Goal: Communication & Community: Answer question/provide support

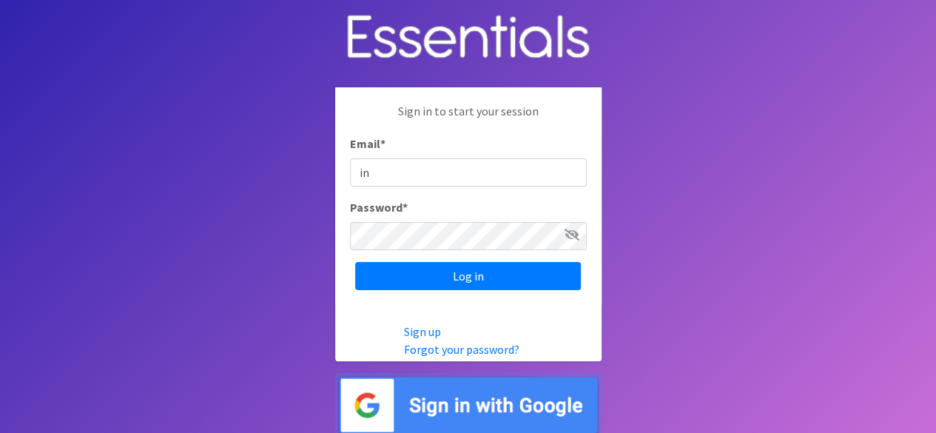
type input "info@marylanddiaperbank.org"
click at [355, 262] on input "Log in" at bounding box center [468, 276] width 226 height 28
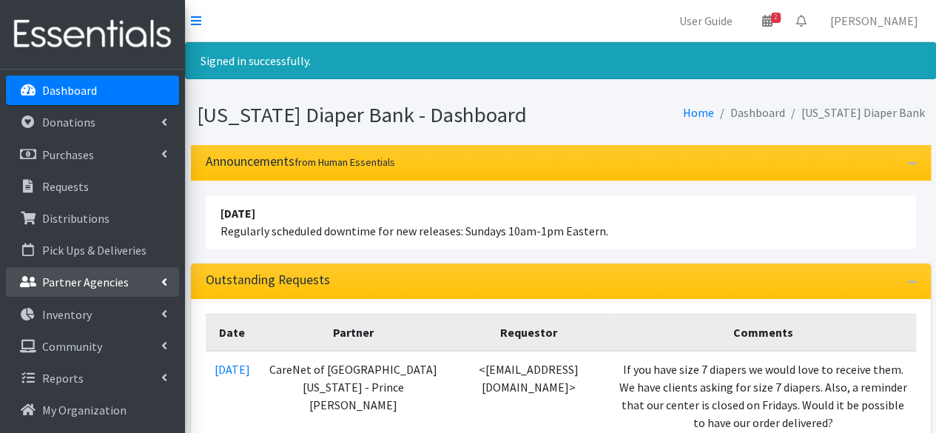
click at [122, 279] on p "Partner Agencies" at bounding box center [85, 282] width 87 height 15
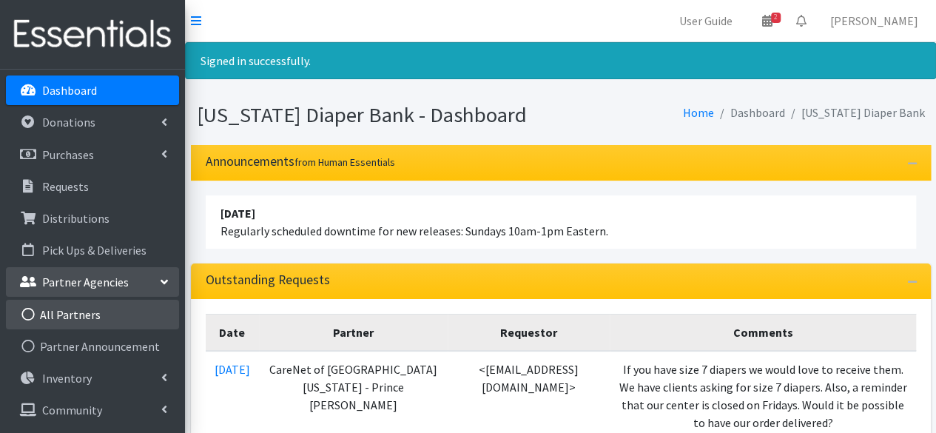
click at [134, 316] on link "All Partners" at bounding box center [92, 315] width 173 height 30
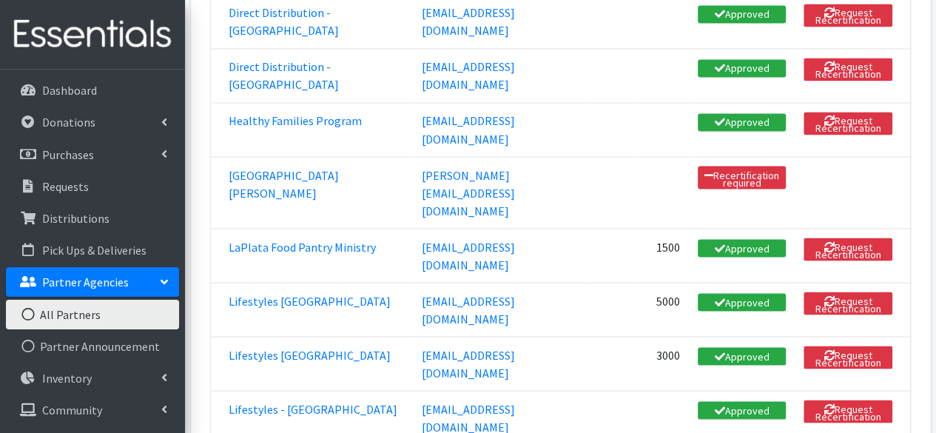
scroll to position [1267, 0]
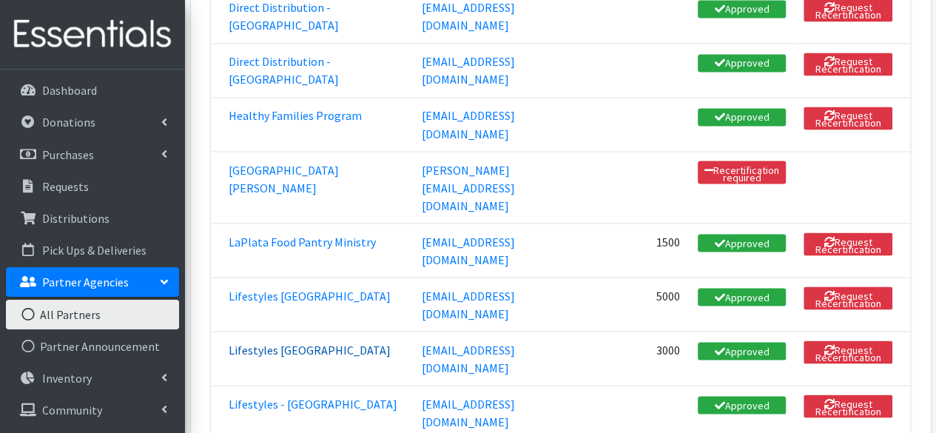
click at [299, 342] on link "Lifestyles [GEOGRAPHIC_DATA]" at bounding box center [310, 349] width 162 height 15
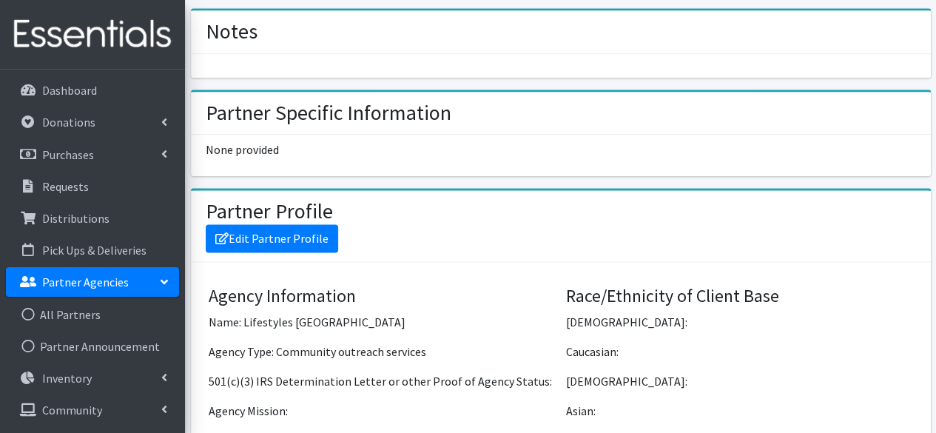
scroll to position [865, 0]
click at [295, 232] on link "Edit Partner Profile" at bounding box center [272, 238] width 133 height 28
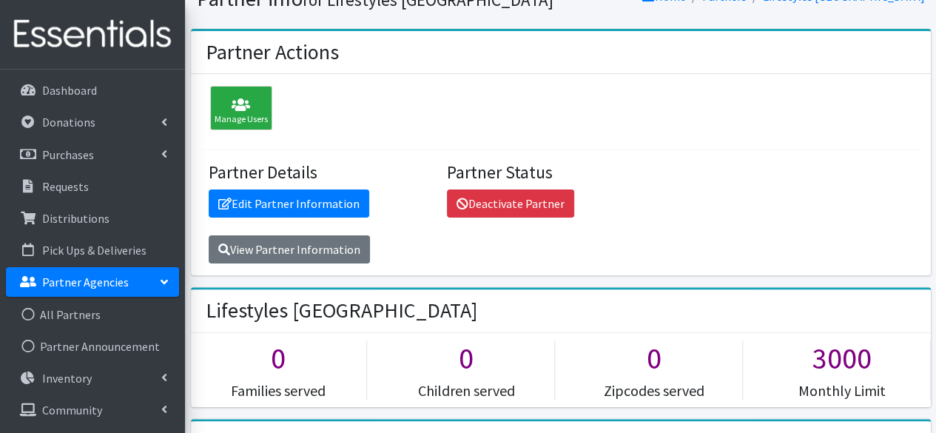
scroll to position [0, 0]
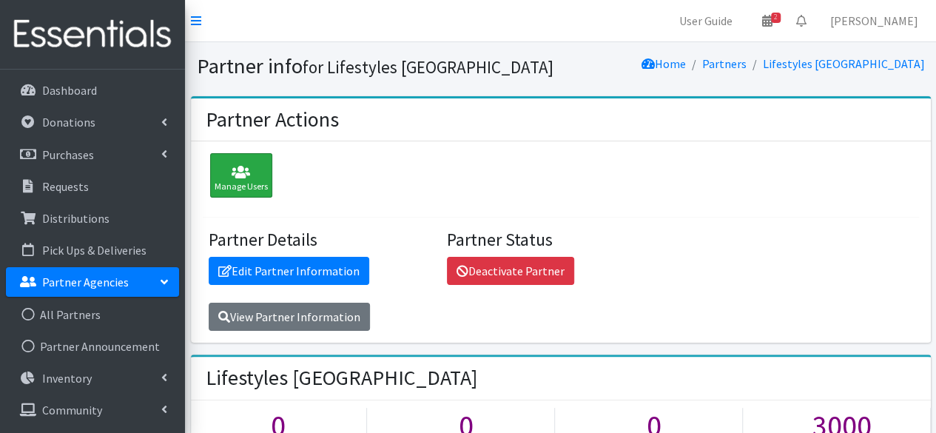
click at [249, 167] on icon at bounding box center [241, 172] width 53 height 15
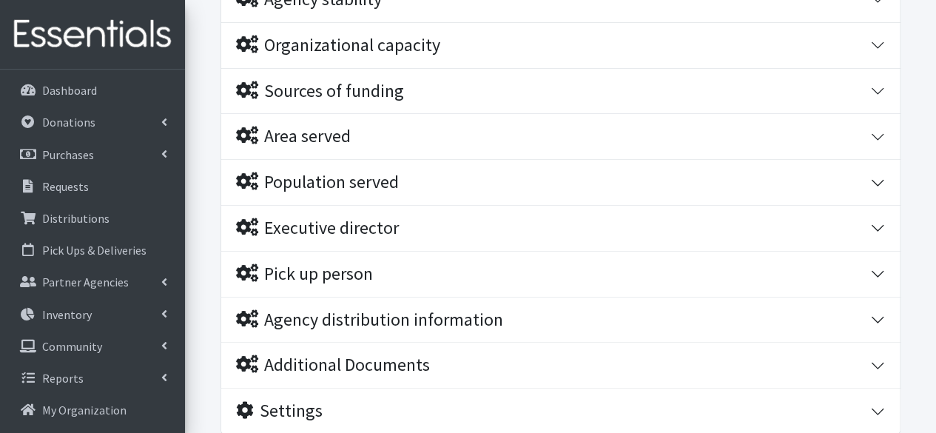
scroll to position [472, 0]
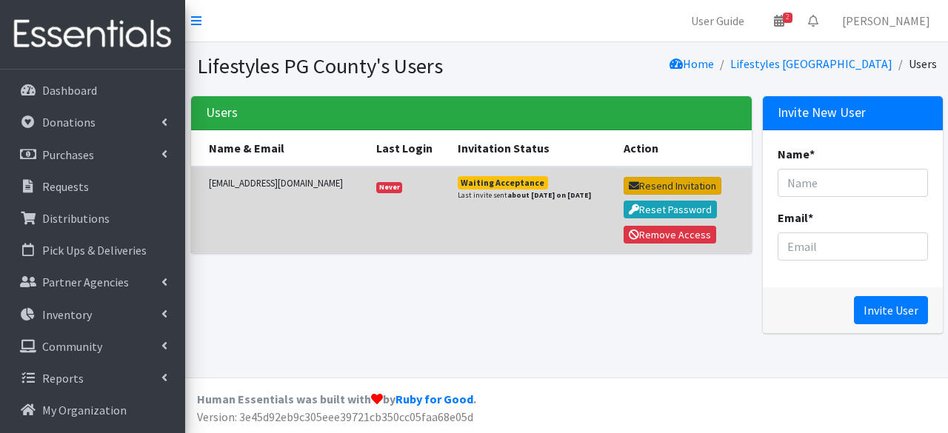
click at [695, 189] on button "Resend Invitation" at bounding box center [672, 186] width 98 height 18
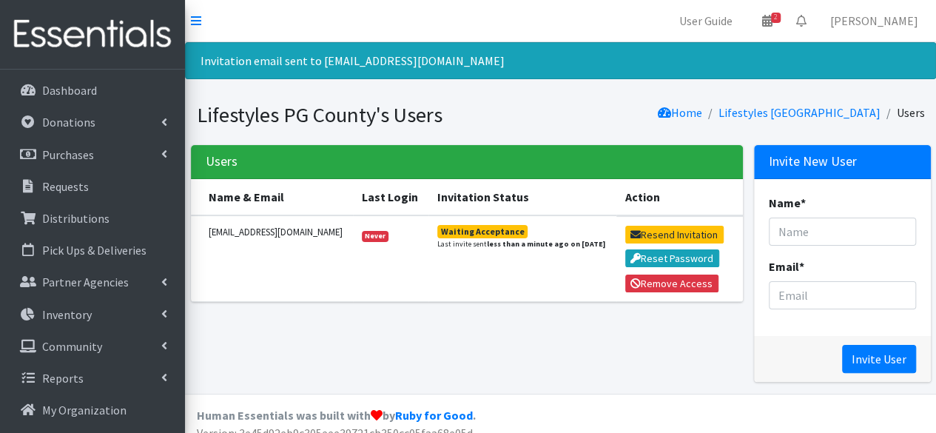
drag, startPoint x: 379, startPoint y: 117, endPoint x: 184, endPoint y: 108, distance: 194.9
click at [184, 108] on div "User Guide 2 2 Pick-ups remaining this week View Calendar 0 Requests 0 Partner …" at bounding box center [468, 224] width 936 height 449
copy div "All Donations New Donation Purchases All Purchases New Purchase Requests Distri…"
click at [254, 106] on h1 "Lifestyles PG County's Users" at bounding box center [376, 115] width 359 height 26
drag, startPoint x: 201, startPoint y: 118, endPoint x: 379, endPoint y: 113, distance: 178.5
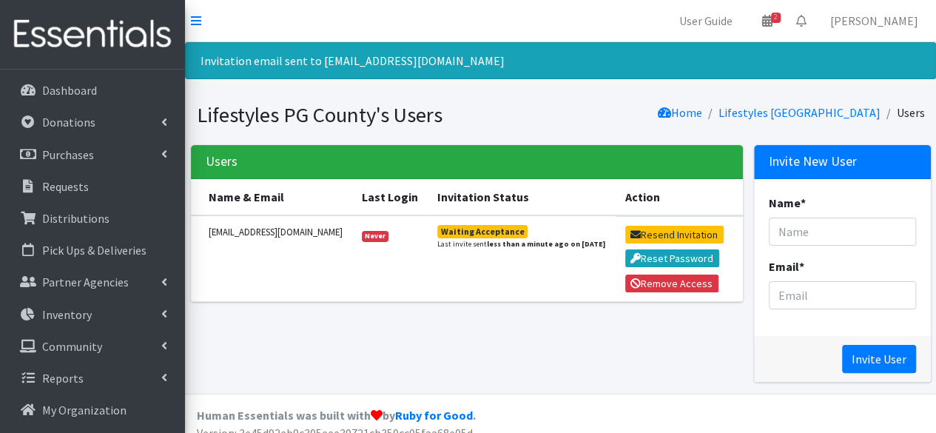
click at [379, 113] on h1 "Lifestyles PG County's Users" at bounding box center [376, 115] width 359 height 26
copy h1 "Lifestyles [GEOGRAPHIC_DATA]"
